Goal: Information Seeking & Learning: Learn about a topic

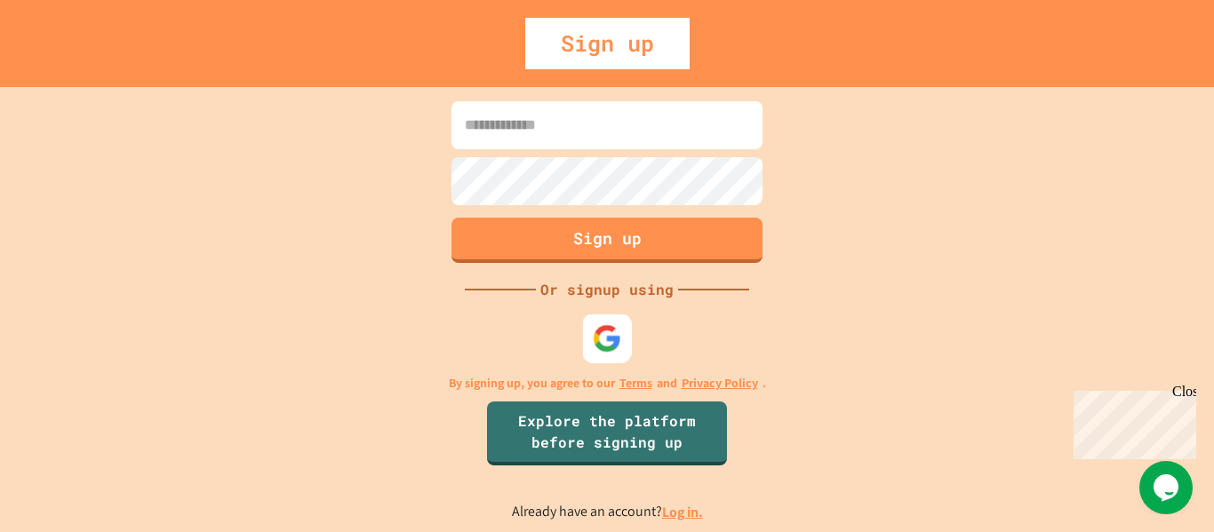
click at [593, 316] on div at bounding box center [607, 338] width 49 height 49
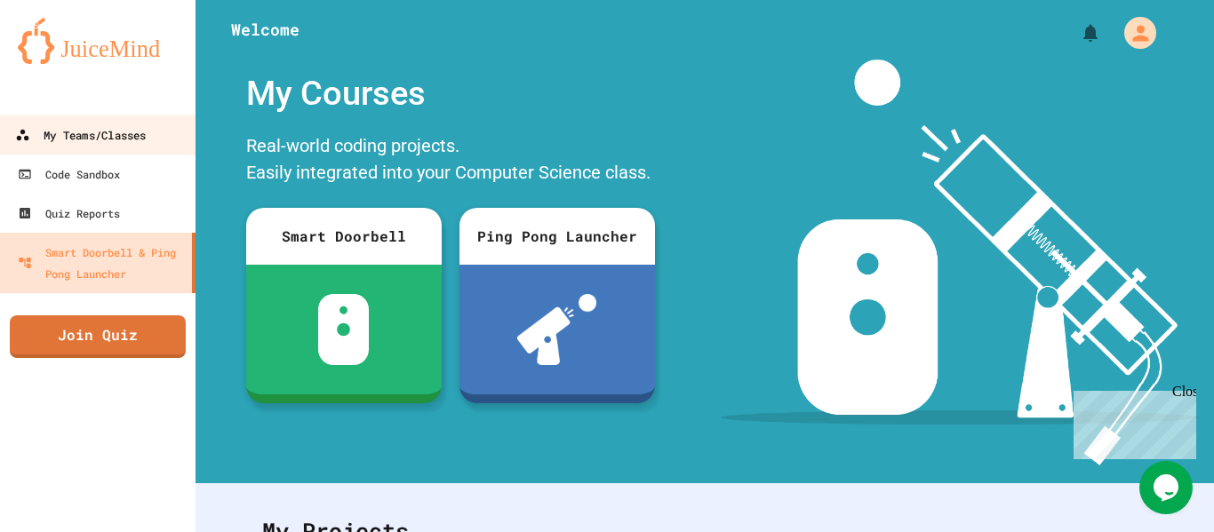
click at [141, 150] on link "My Teams/Classes" at bounding box center [98, 135] width 202 height 40
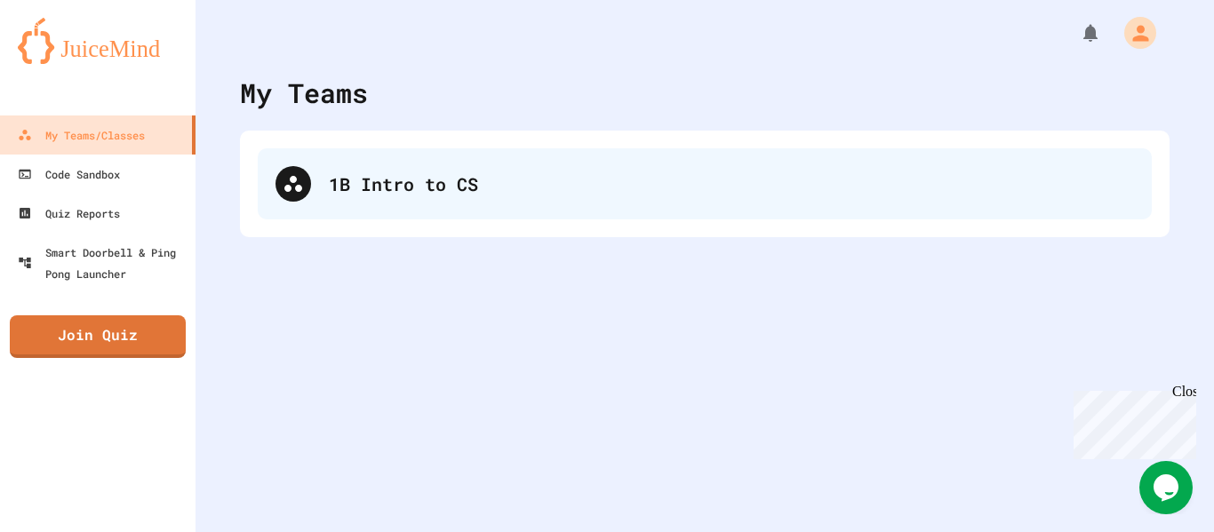
click at [386, 160] on div "1B Intro to CS" at bounding box center [705, 183] width 894 height 71
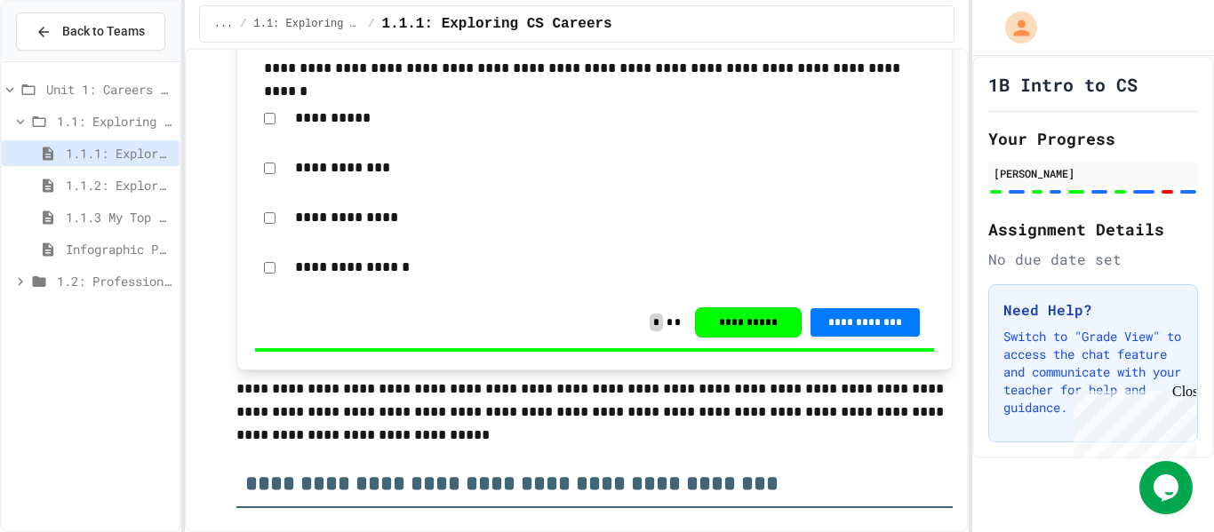
scroll to position [315, 0]
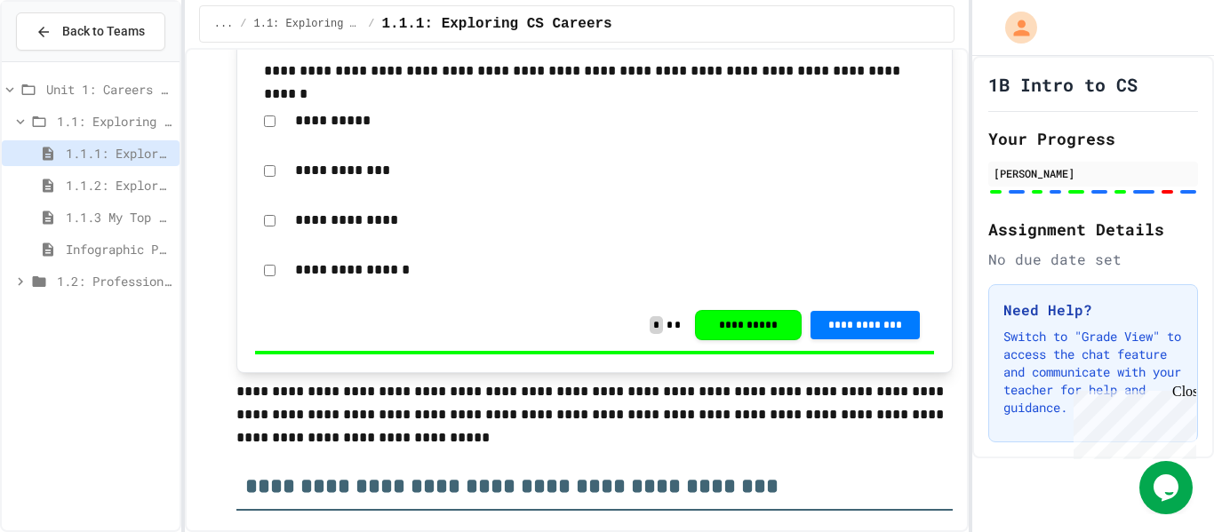
click at [104, 281] on span "1.2: Professional Communication" at bounding box center [115, 281] width 116 height 19
click at [132, 305] on span "1.2.1 Professional Communication" at bounding box center [119, 313] width 107 height 19
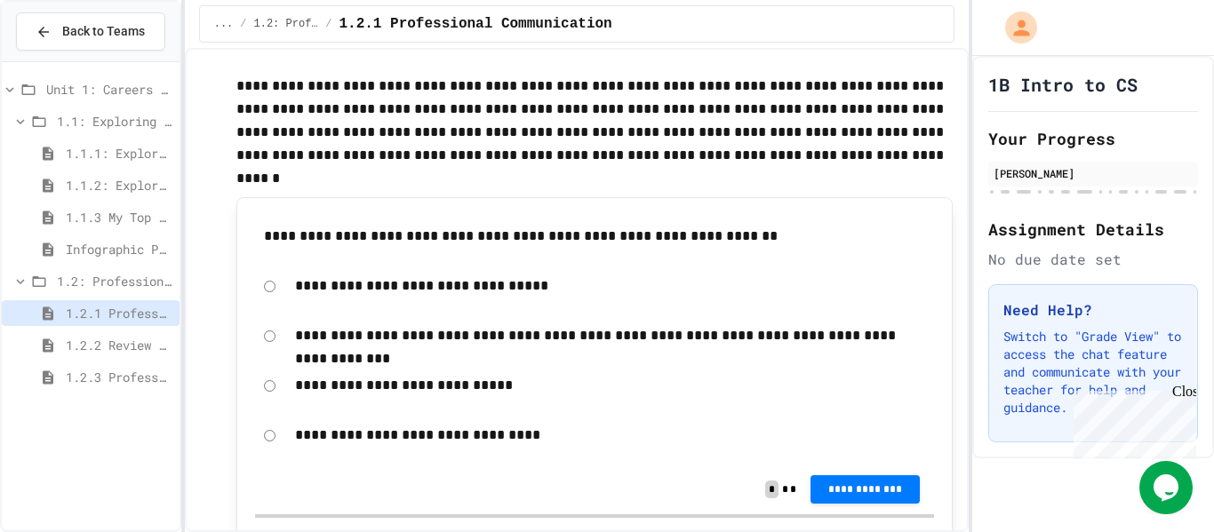
scroll to position [268, 0]
